Goal: Task Accomplishment & Management: Manage account settings

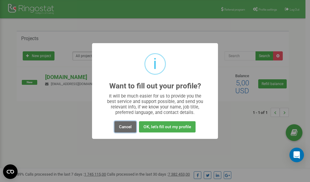
click at [124, 128] on button "Cancel" at bounding box center [126, 126] width 22 height 11
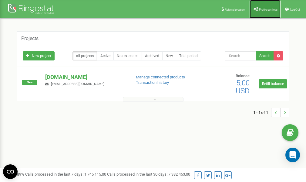
click at [261, 6] on link "Profile settings" at bounding box center [264, 9] width 31 height 18
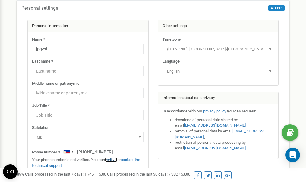
click at [113, 159] on link "verify it" at bounding box center [111, 159] width 12 height 5
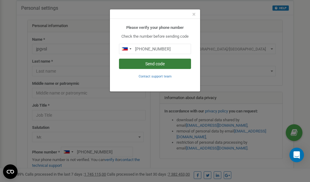
click at [159, 63] on button "Send code" at bounding box center [155, 63] width 72 height 10
